Goal: Find specific page/section

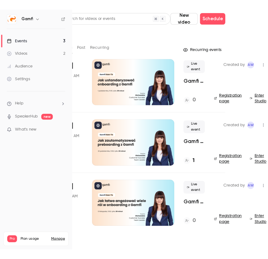
scroll to position [0, 33]
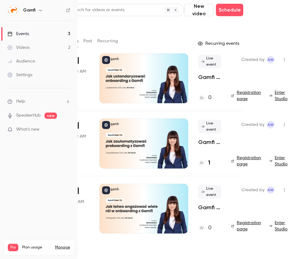
click at [142, 40] on div "Upcoming Past Recurring" at bounding box center [150, 41] width 186 height 10
click at [147, 32] on div "Events" at bounding box center [150, 29] width 186 height 7
drag, startPoint x: 263, startPoint y: 6, endPoint x: 263, endPoint y: 2, distance: 3.5
click at [263, 5] on main "Search for videos or events New video Schedule Events Upcoming Past Recurring R…" at bounding box center [183, 129] width 211 height 259
